Goal: Information Seeking & Learning: Compare options

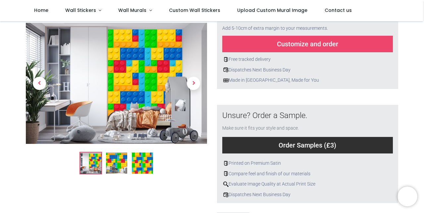
scroll to position [153, 0]
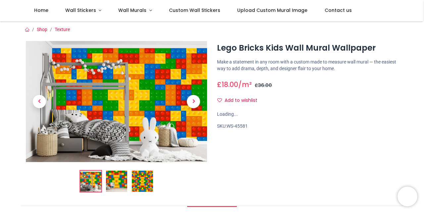
scroll to position [52, 0]
